Goal: Navigation & Orientation: Find specific page/section

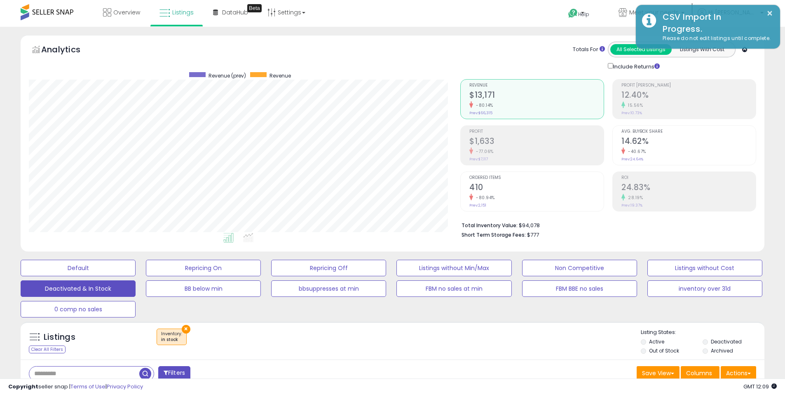
click at [452, 52] on div "Analytics Totals For All Selected Listings Listings With Cost Include Returns" at bounding box center [392, 56] width 727 height 29
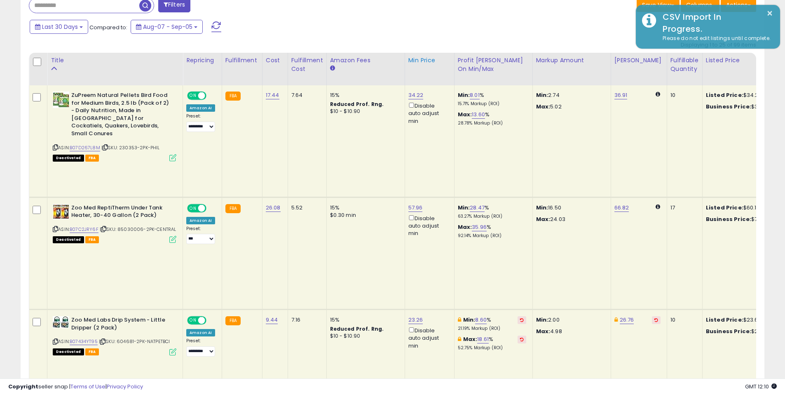
scroll to position [371, 0]
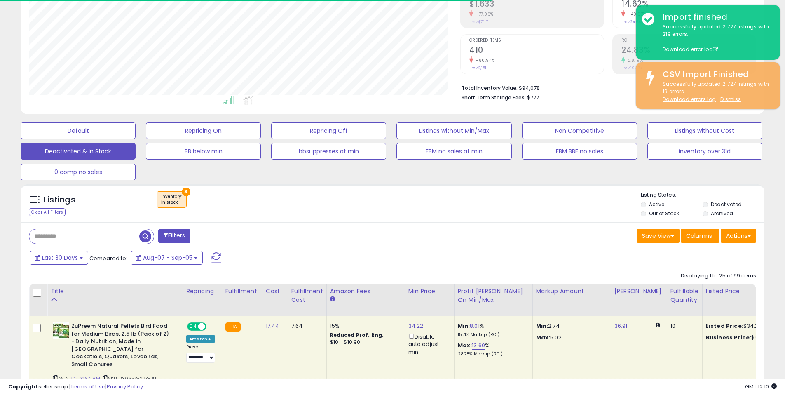
scroll to position [137, 0]
click at [484, 220] on div "Listings Clear All Filters × Inventory in stock" at bounding box center [393, 203] width 744 height 38
click at [508, 200] on div "× Inventory : in stock" at bounding box center [393, 202] width 495 height 23
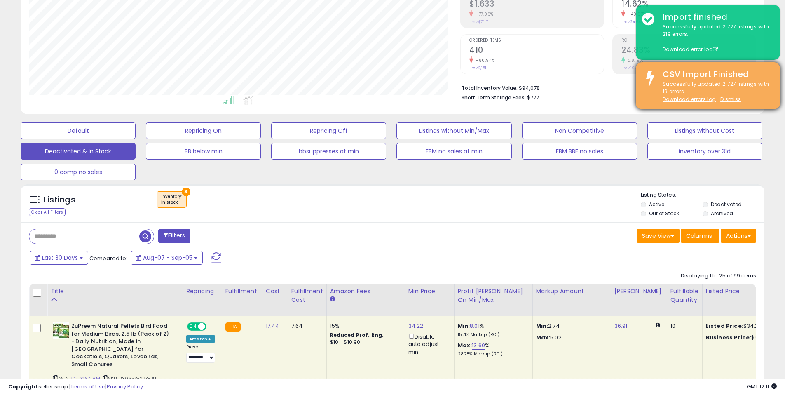
scroll to position [169, 431]
